Goal: Task Accomplishment & Management: Use online tool/utility

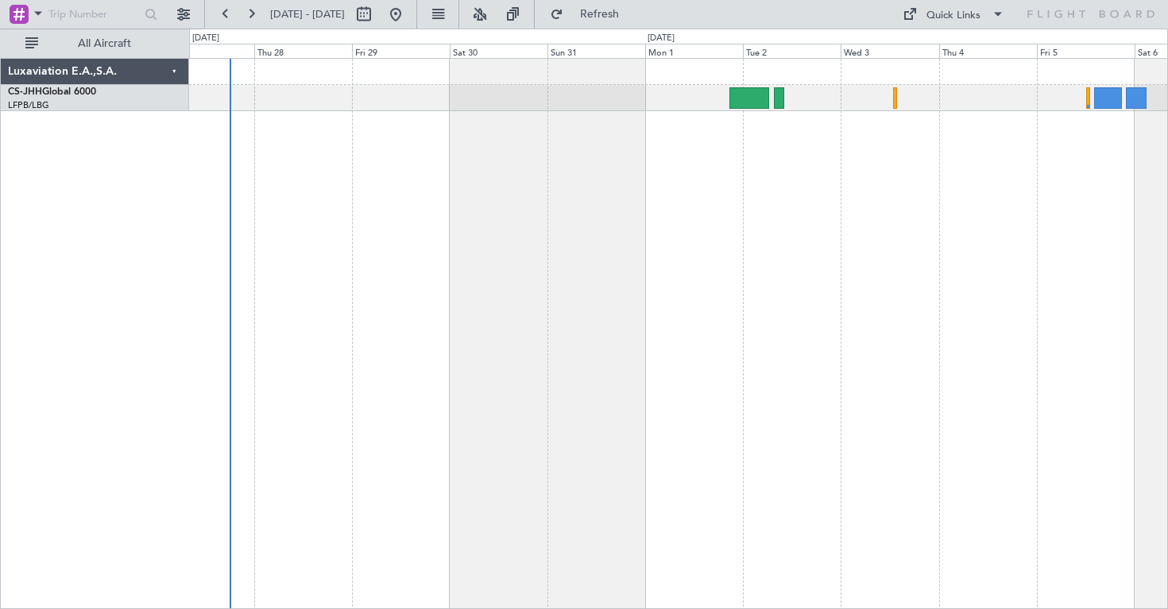
click at [350, 276] on div at bounding box center [678, 333] width 979 height 551
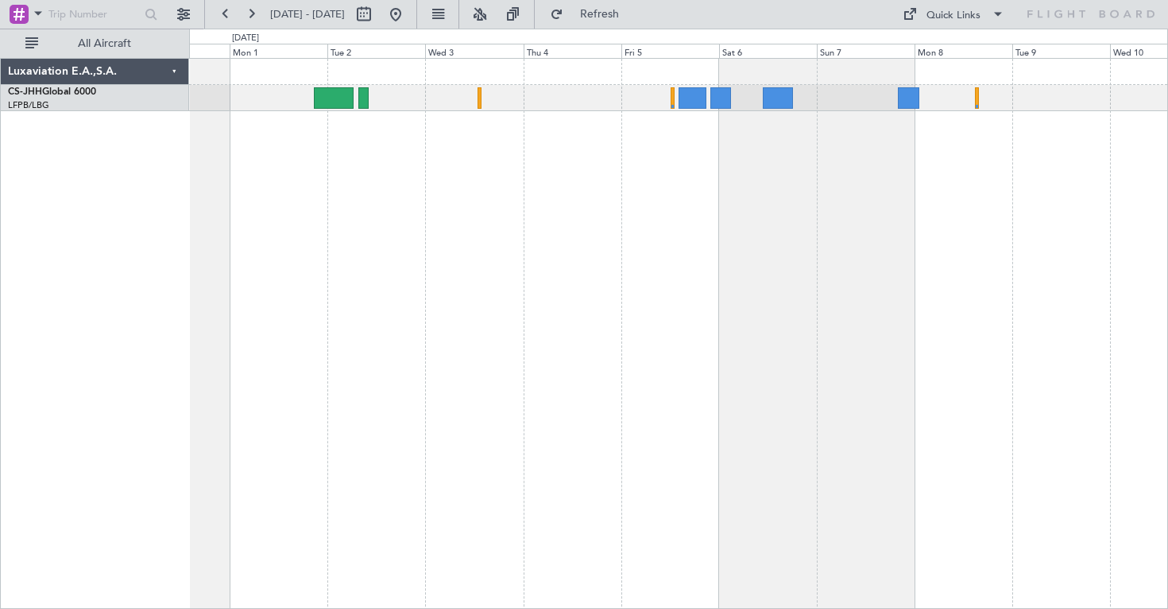
click at [402, 280] on div at bounding box center [678, 333] width 979 height 551
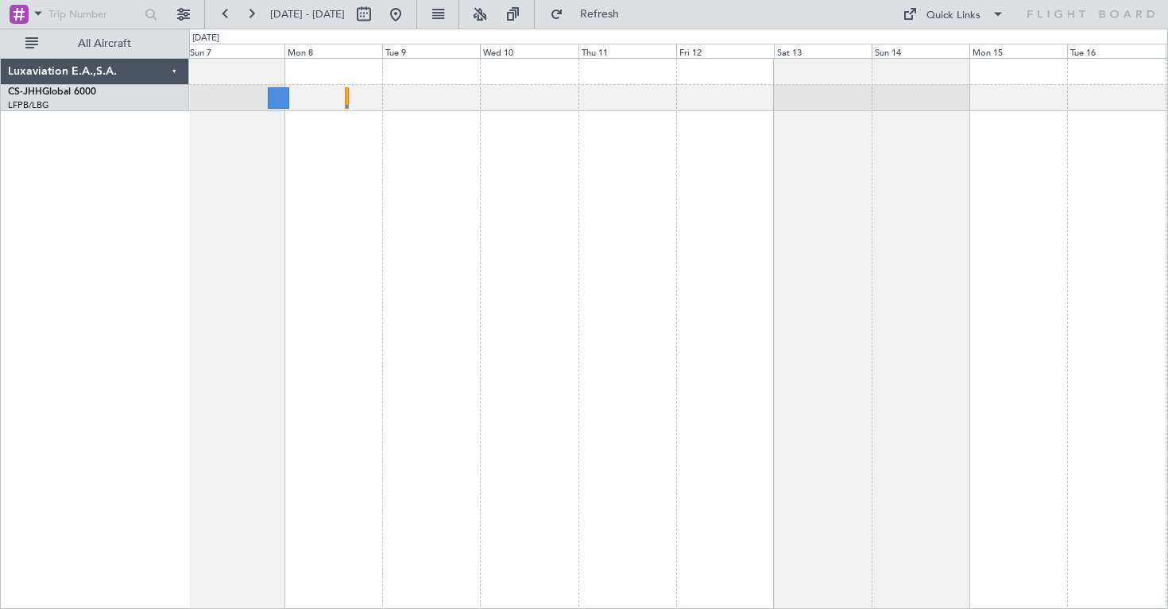
click at [217, 265] on div at bounding box center [678, 333] width 979 height 551
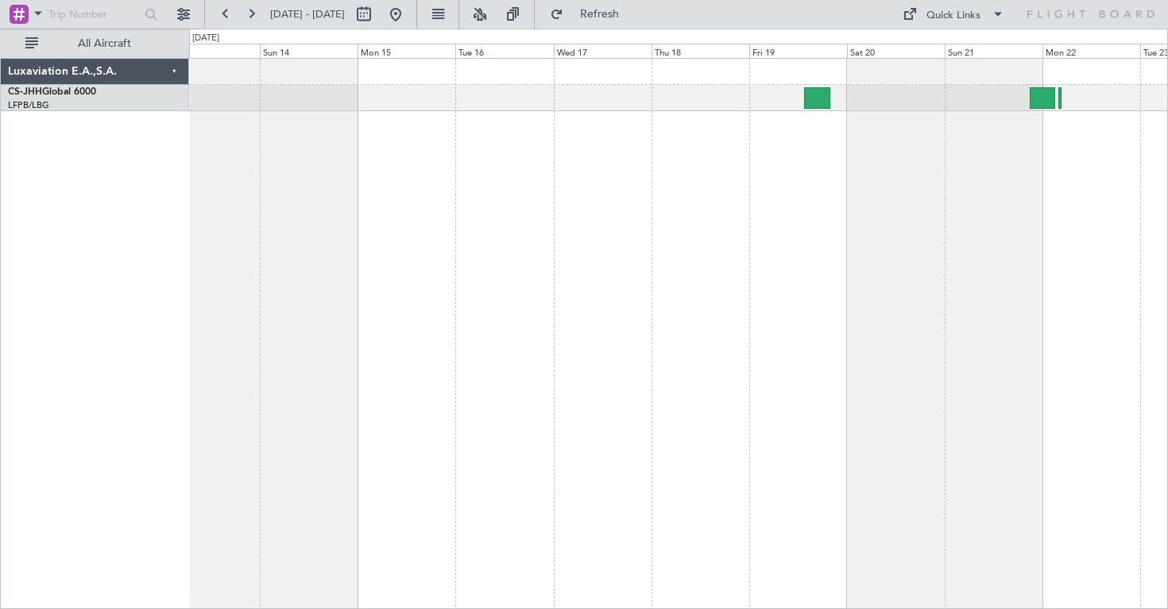
click at [261, 242] on div at bounding box center [678, 333] width 979 height 551
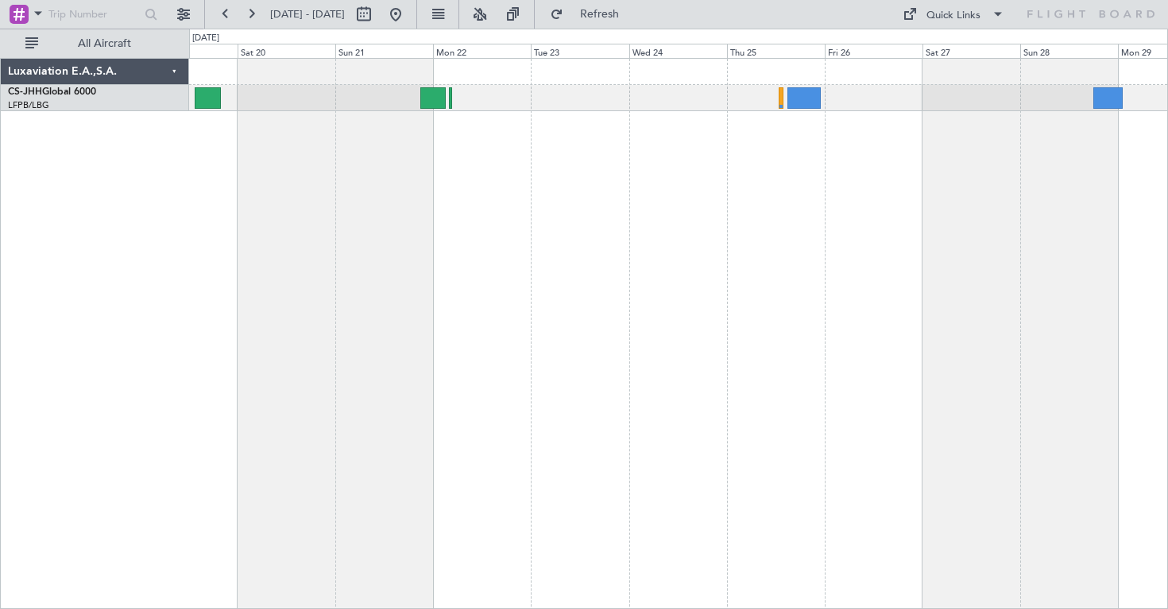
click at [427, 241] on div at bounding box center [678, 333] width 979 height 551
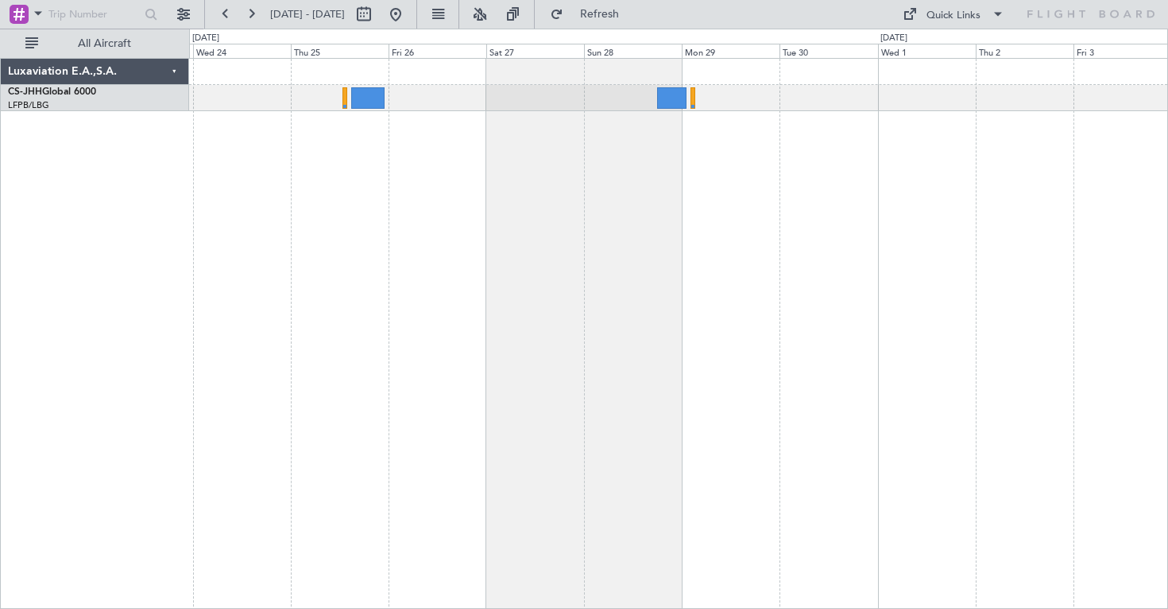
click at [642, 199] on div at bounding box center [678, 333] width 979 height 551
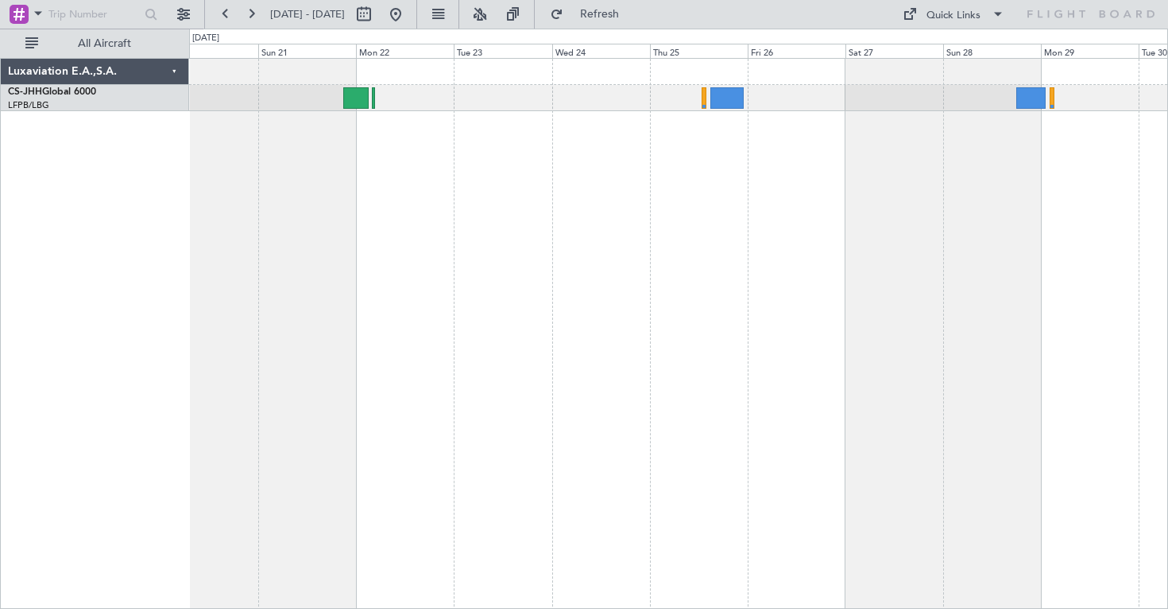
click at [1022, 208] on div at bounding box center [678, 333] width 979 height 551
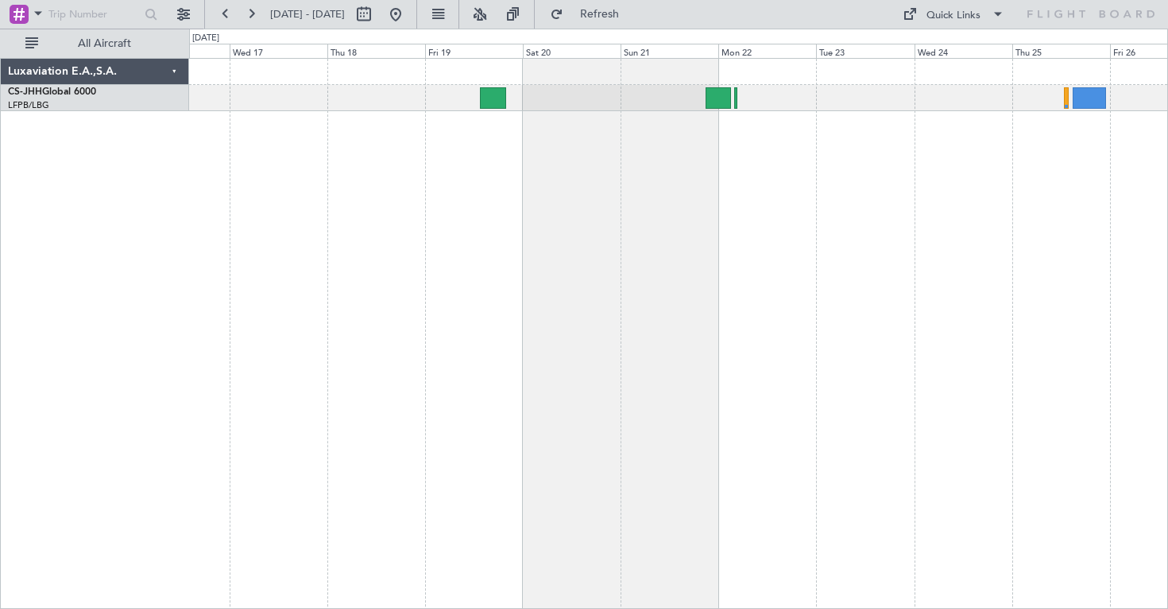
click at [1110, 186] on div at bounding box center [678, 333] width 979 height 551
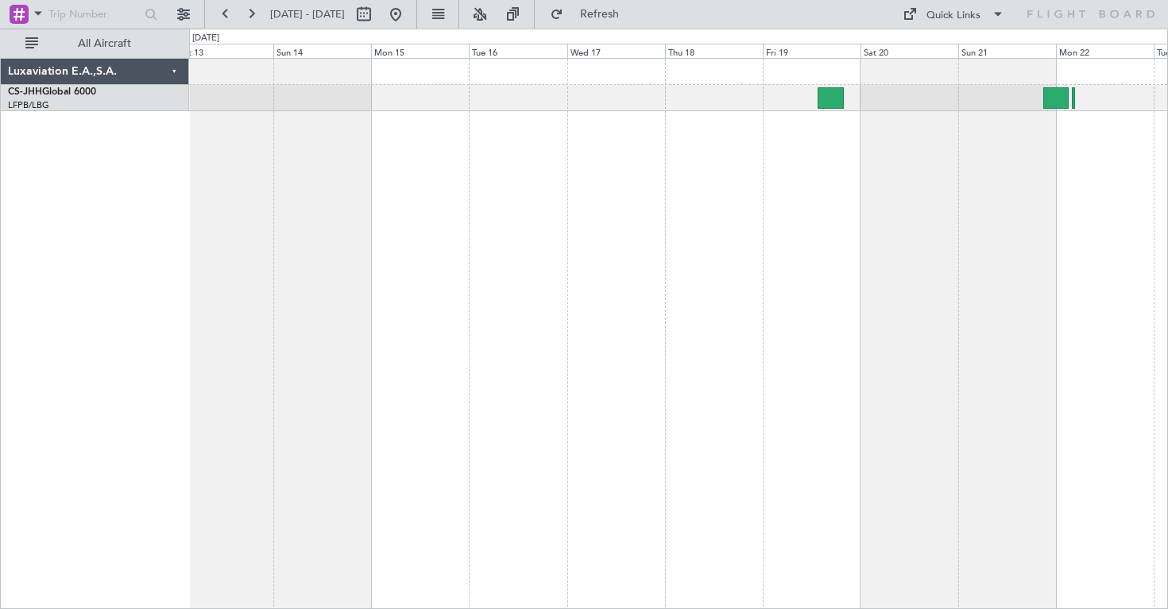
click at [1008, 189] on div at bounding box center [678, 333] width 979 height 551
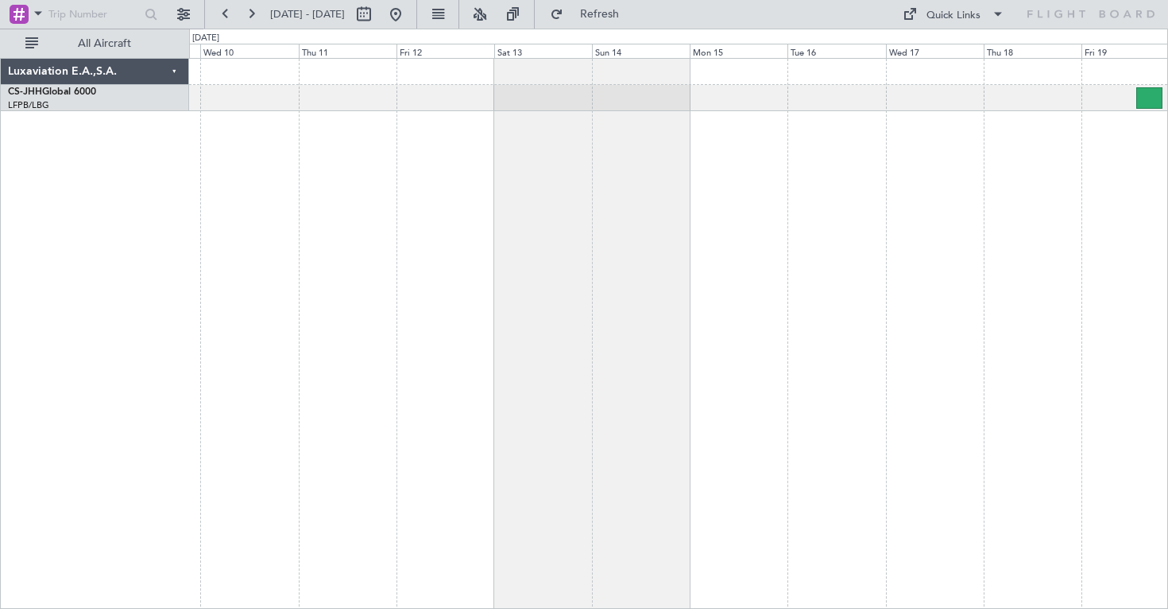
click at [952, 210] on div at bounding box center [678, 333] width 979 height 551
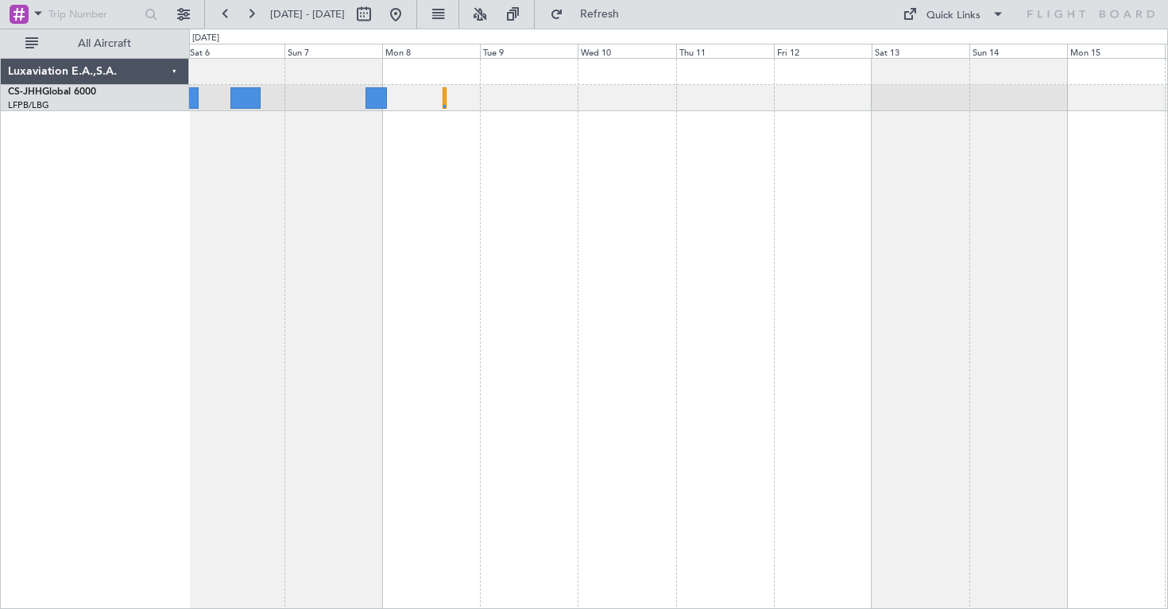
click at [882, 180] on div at bounding box center [678, 333] width 979 height 551
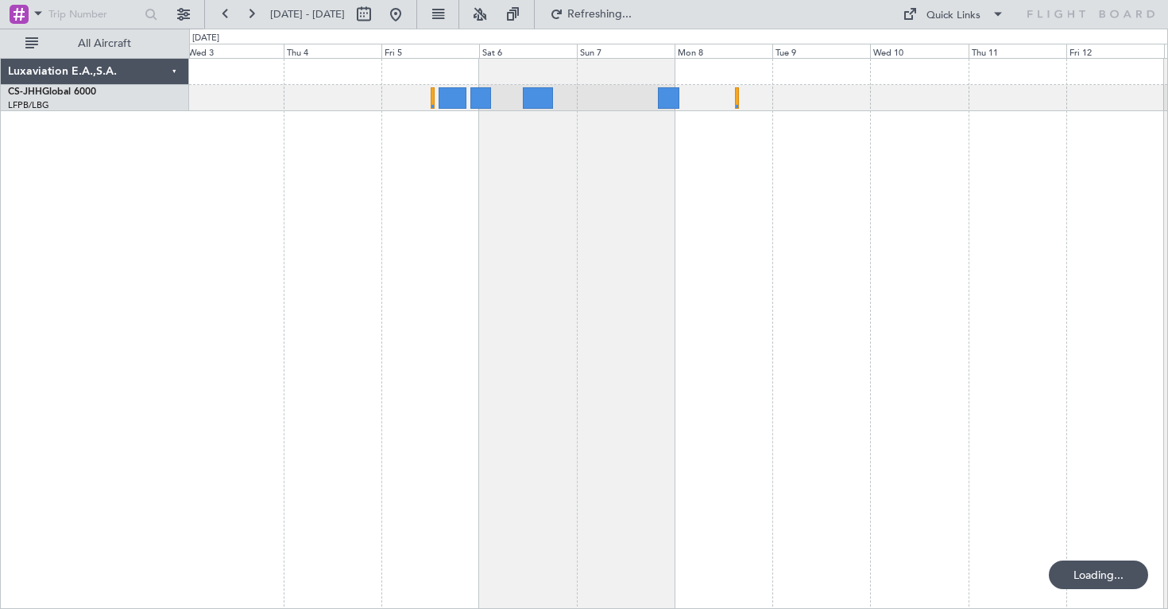
click at [831, 170] on div at bounding box center [678, 333] width 979 height 551
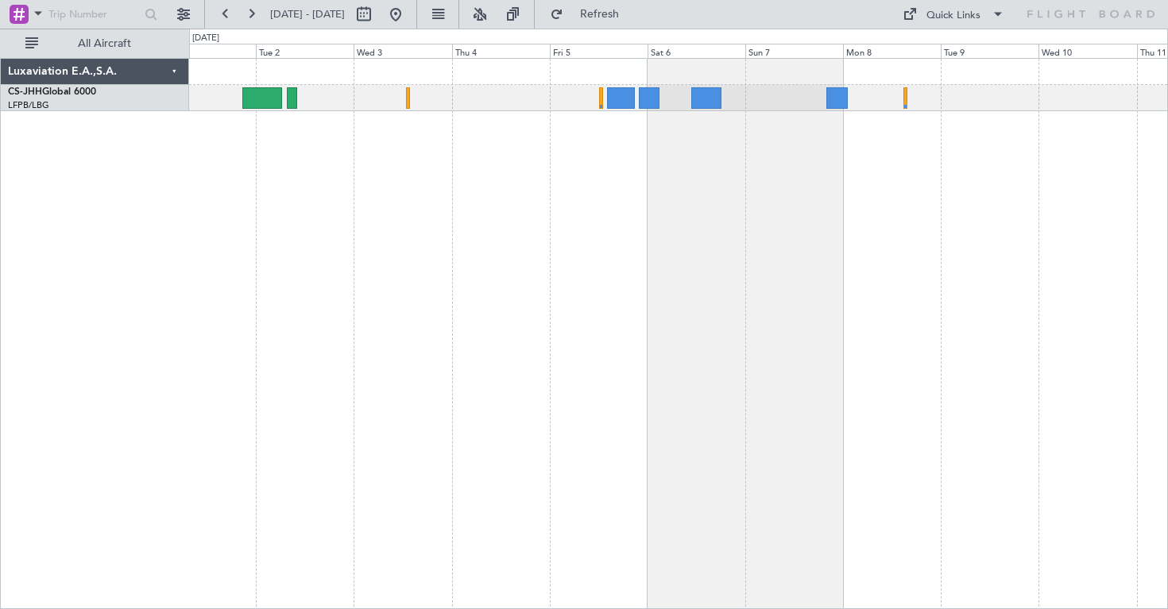
click at [760, 168] on div at bounding box center [678, 333] width 979 height 551
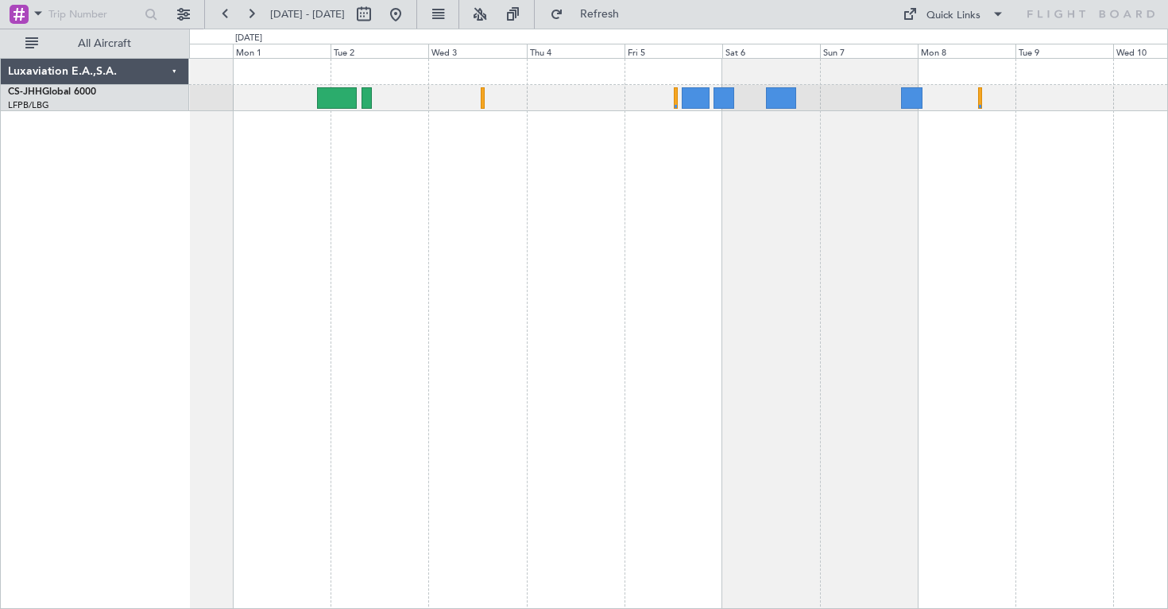
click at [671, 157] on div at bounding box center [678, 333] width 979 height 551
